Goal: Information Seeking & Learning: Learn about a topic

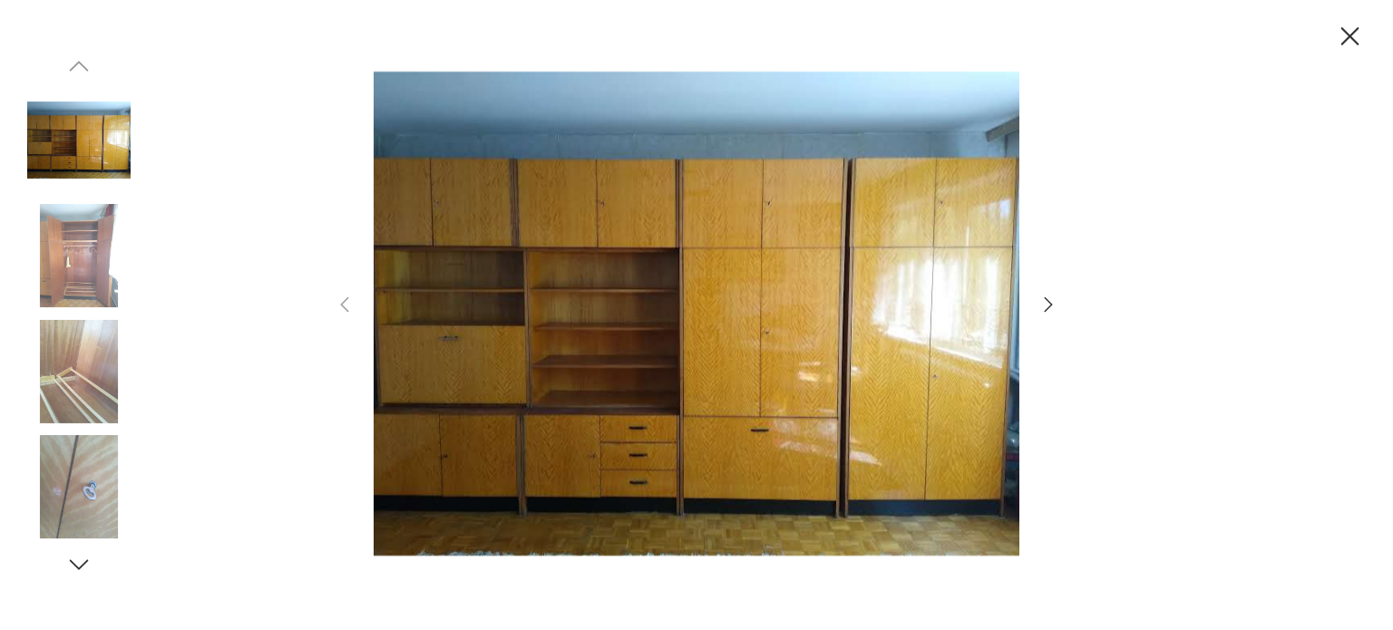
click at [1053, 298] on icon "button" at bounding box center [1048, 305] width 22 height 22
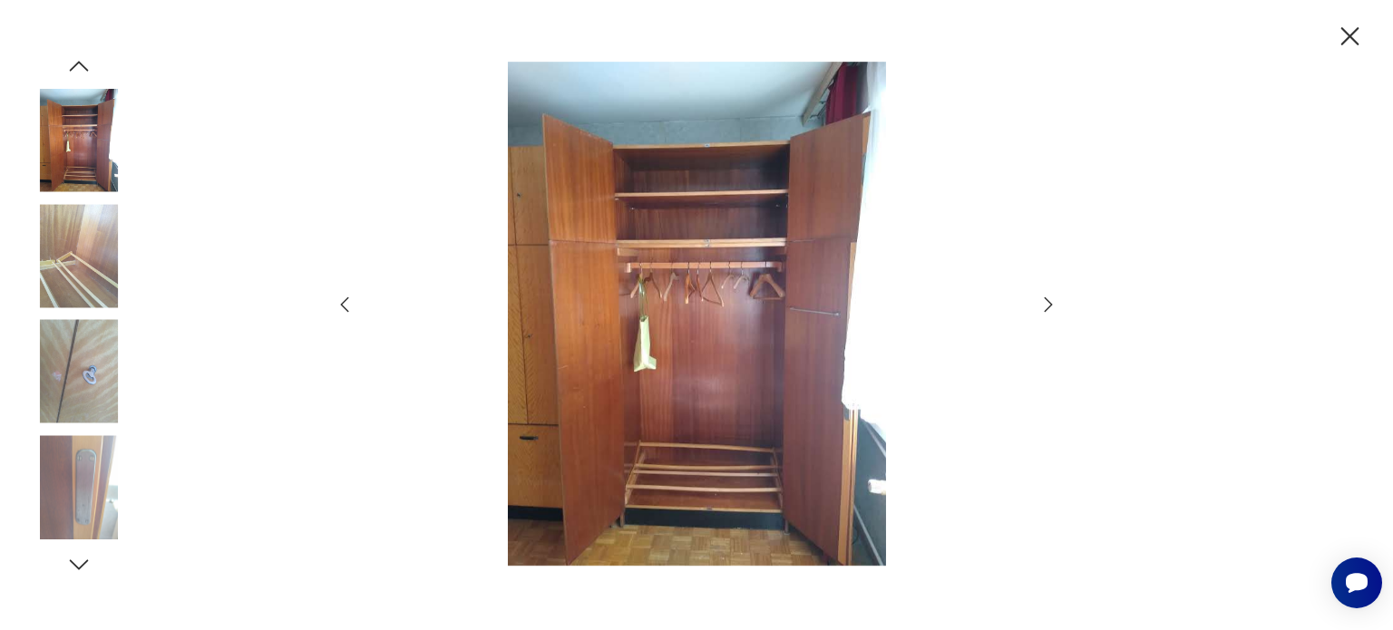
click at [1347, 32] on icon "button" at bounding box center [1350, 37] width 32 height 32
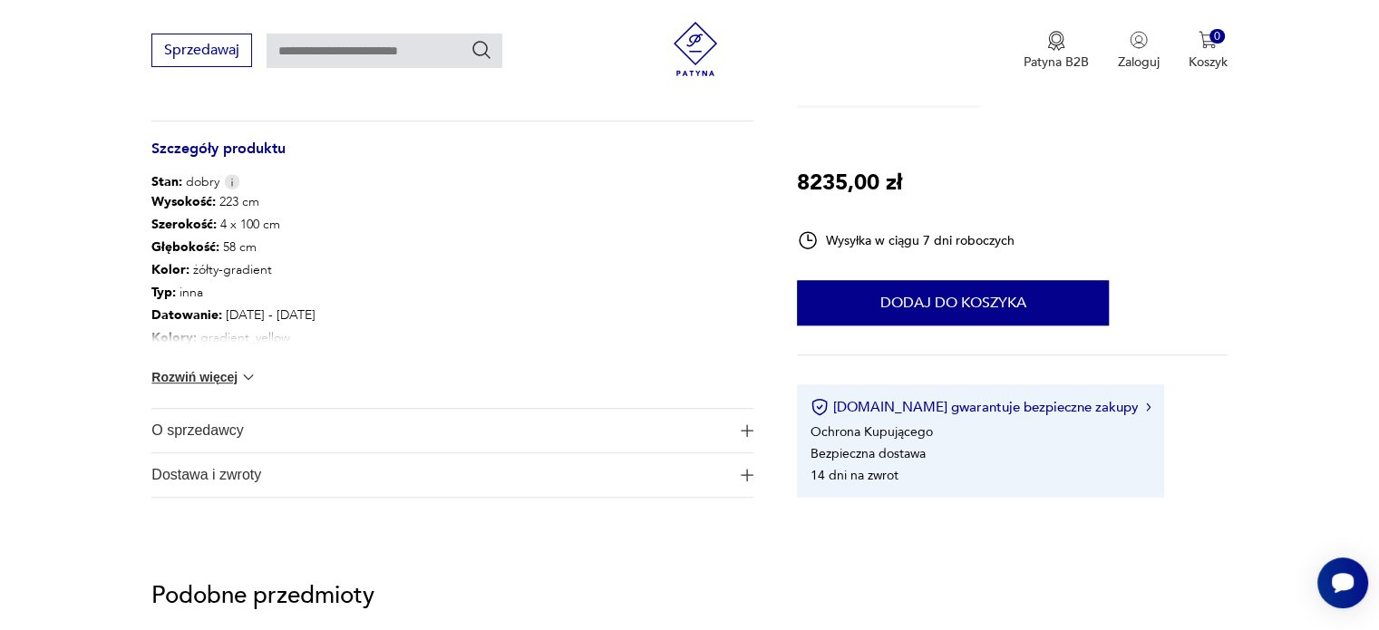
scroll to position [972, 0]
